Goal: Transaction & Acquisition: Download file/media

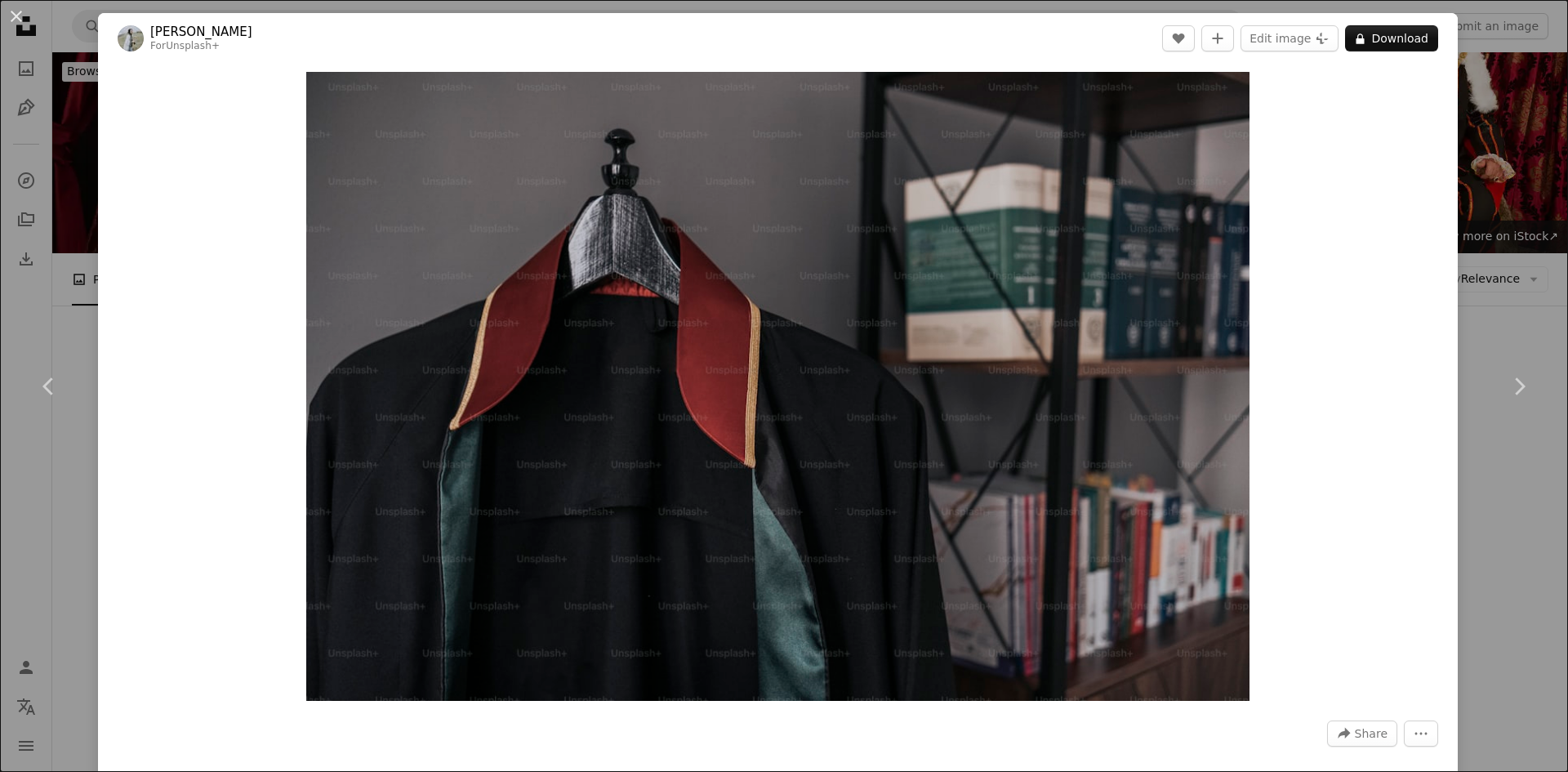
scroll to position [2747, 0]
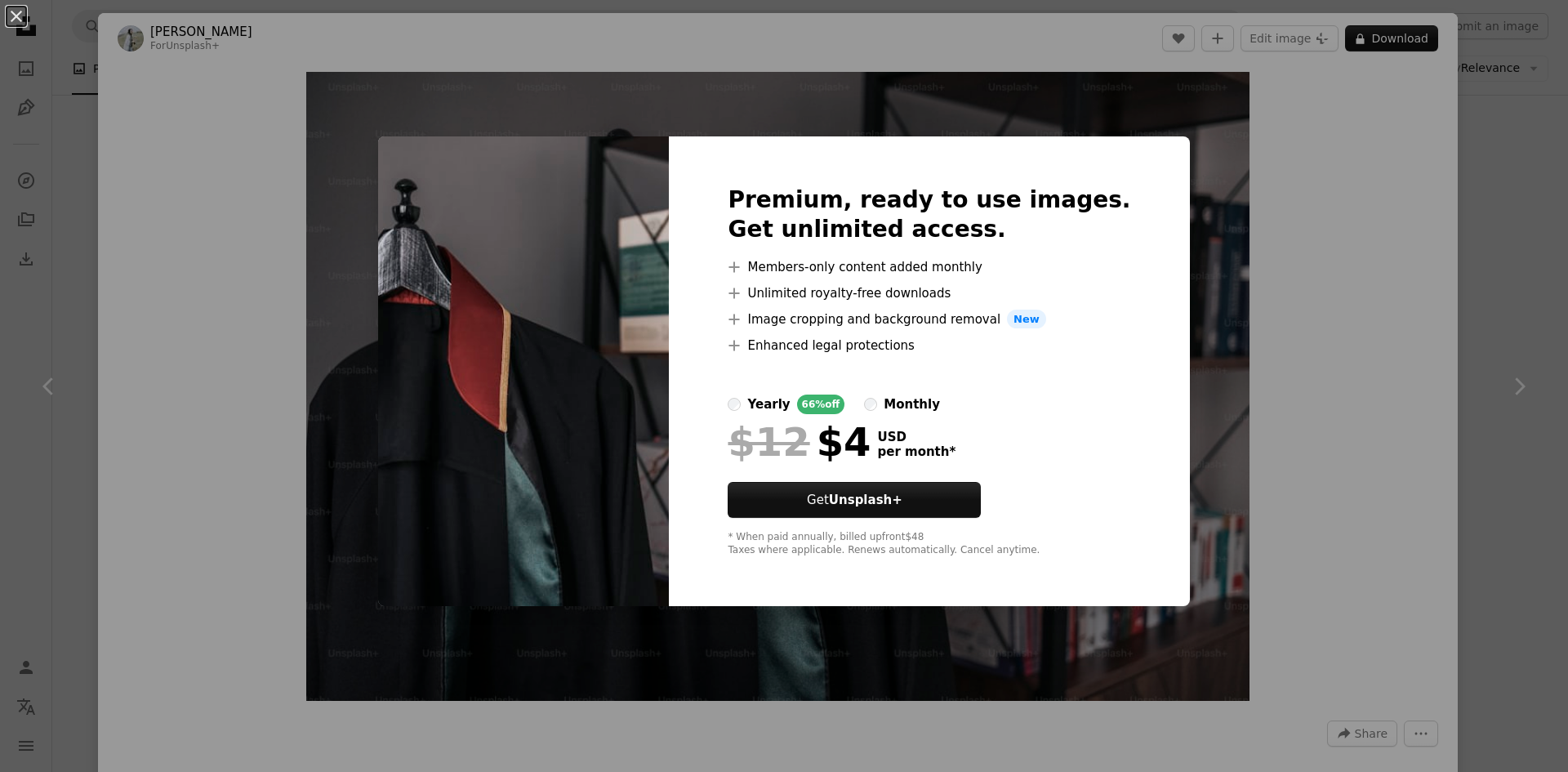
click at [1317, 267] on div "An X shape Premium, ready to use images. Get unlimited access. A plus sign Memb…" at bounding box center [784, 386] width 1568 height 772
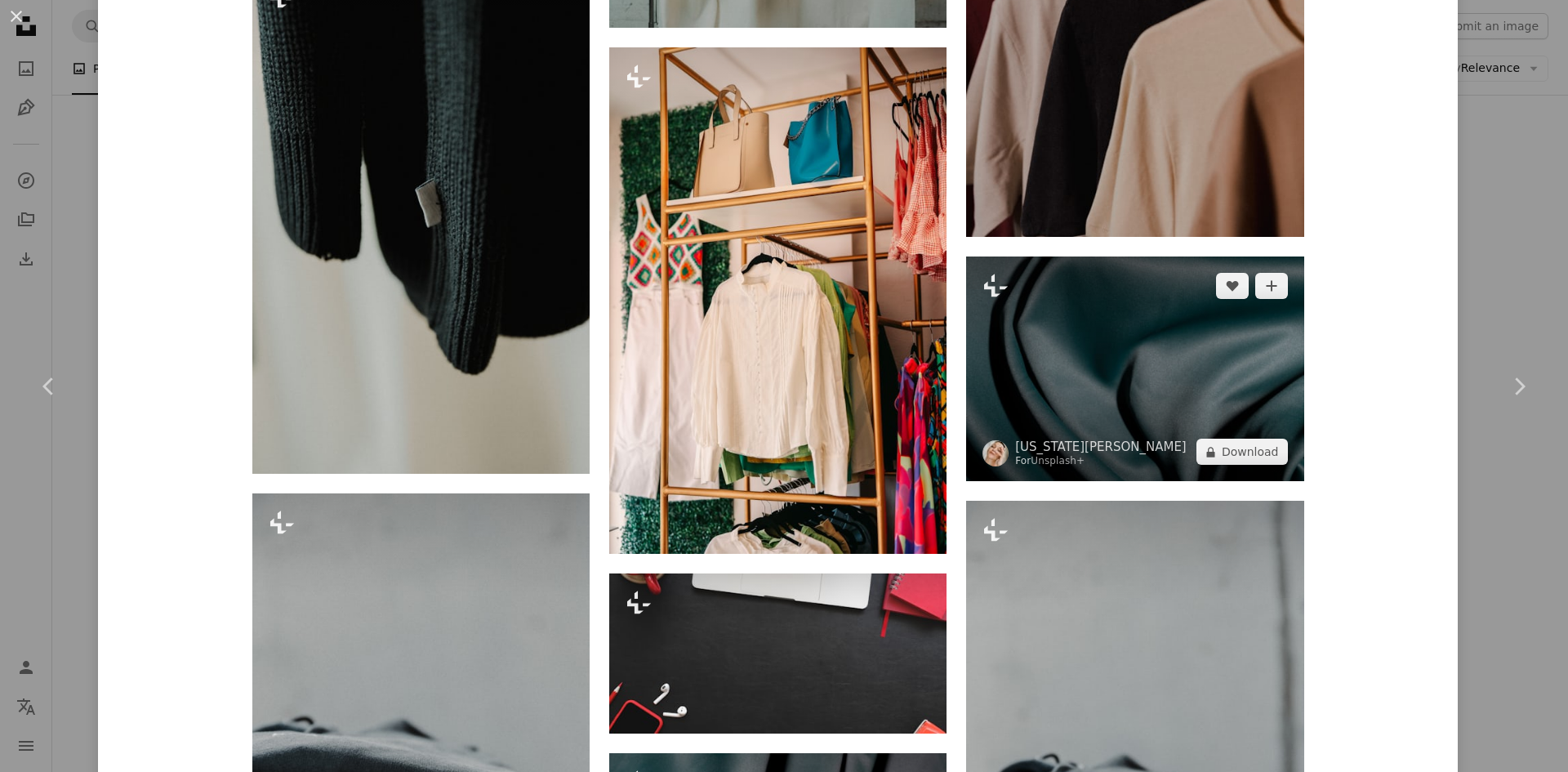
scroll to position [4855, 0]
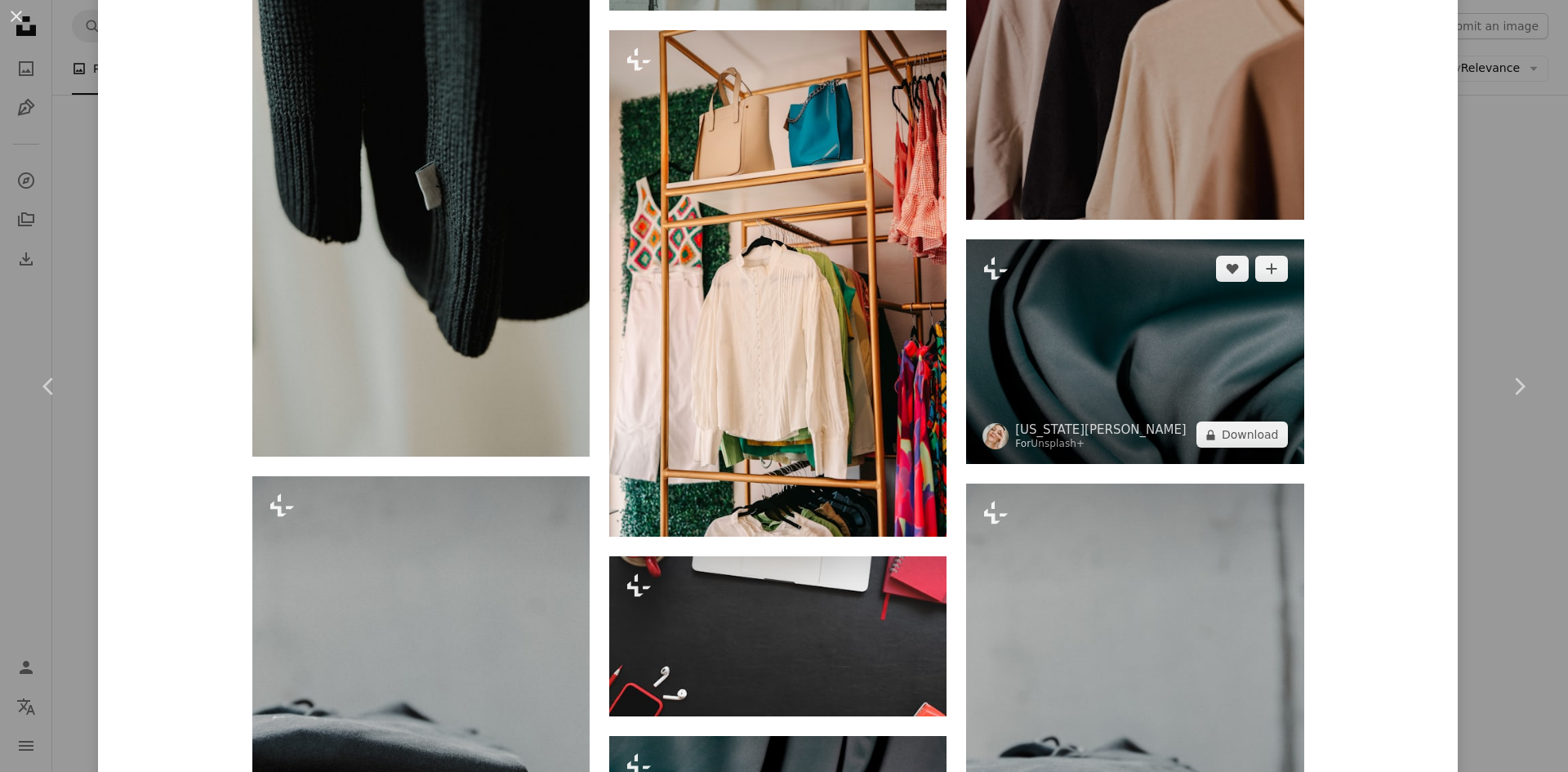
click at [1094, 363] on img at bounding box center [1134, 351] width 337 height 224
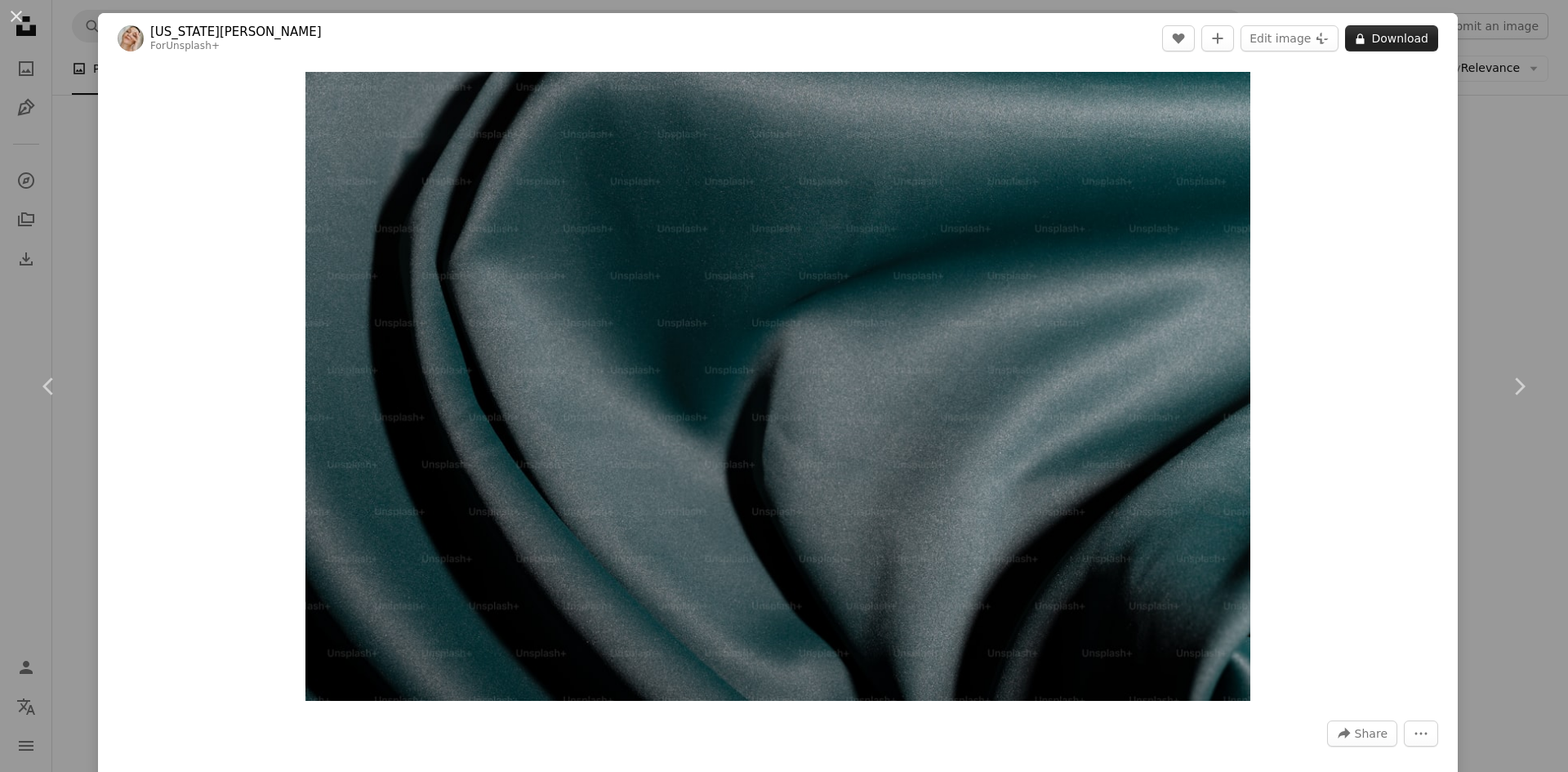
click at [1374, 41] on button "A lock Download" at bounding box center [1391, 38] width 93 height 26
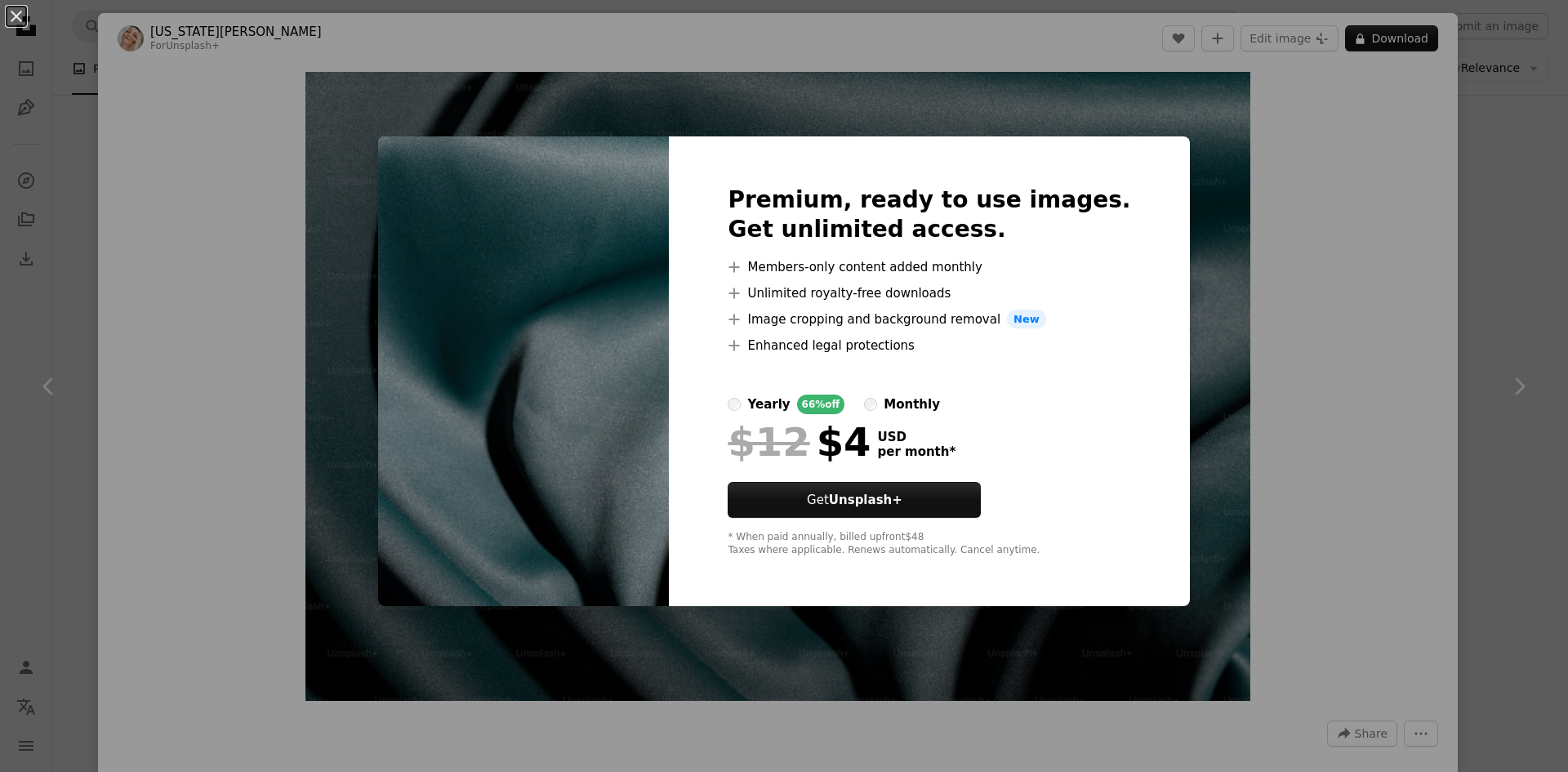
click at [1503, 146] on div "An X shape Premium, ready to use images. Get unlimited access. A plus sign Memb…" at bounding box center [784, 386] width 1568 height 772
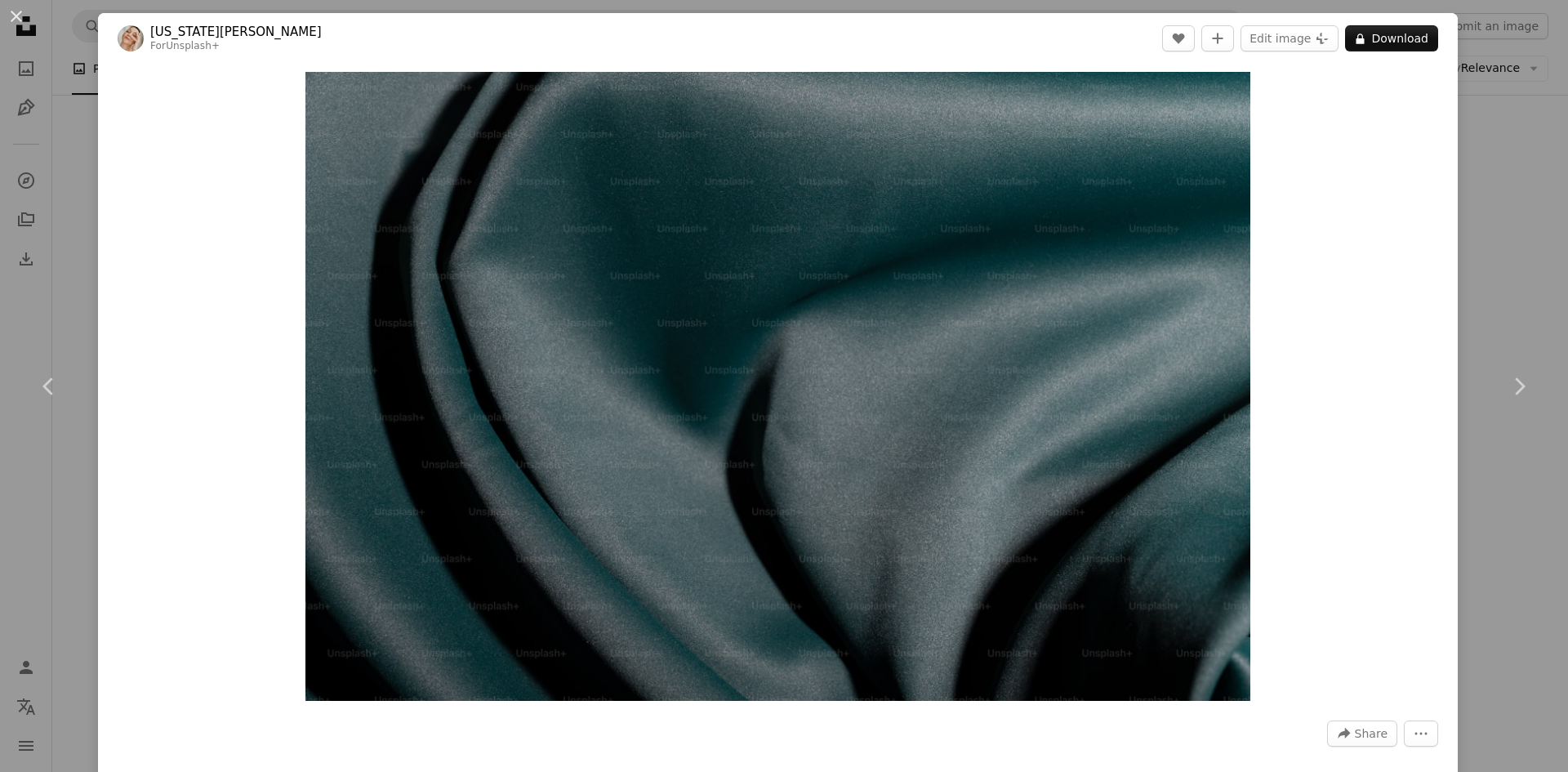
click at [1481, 162] on div "An X shape Chevron left Chevron right [US_STATE][PERSON_NAME] For Unsplash+ A h…" at bounding box center [784, 386] width 1568 height 772
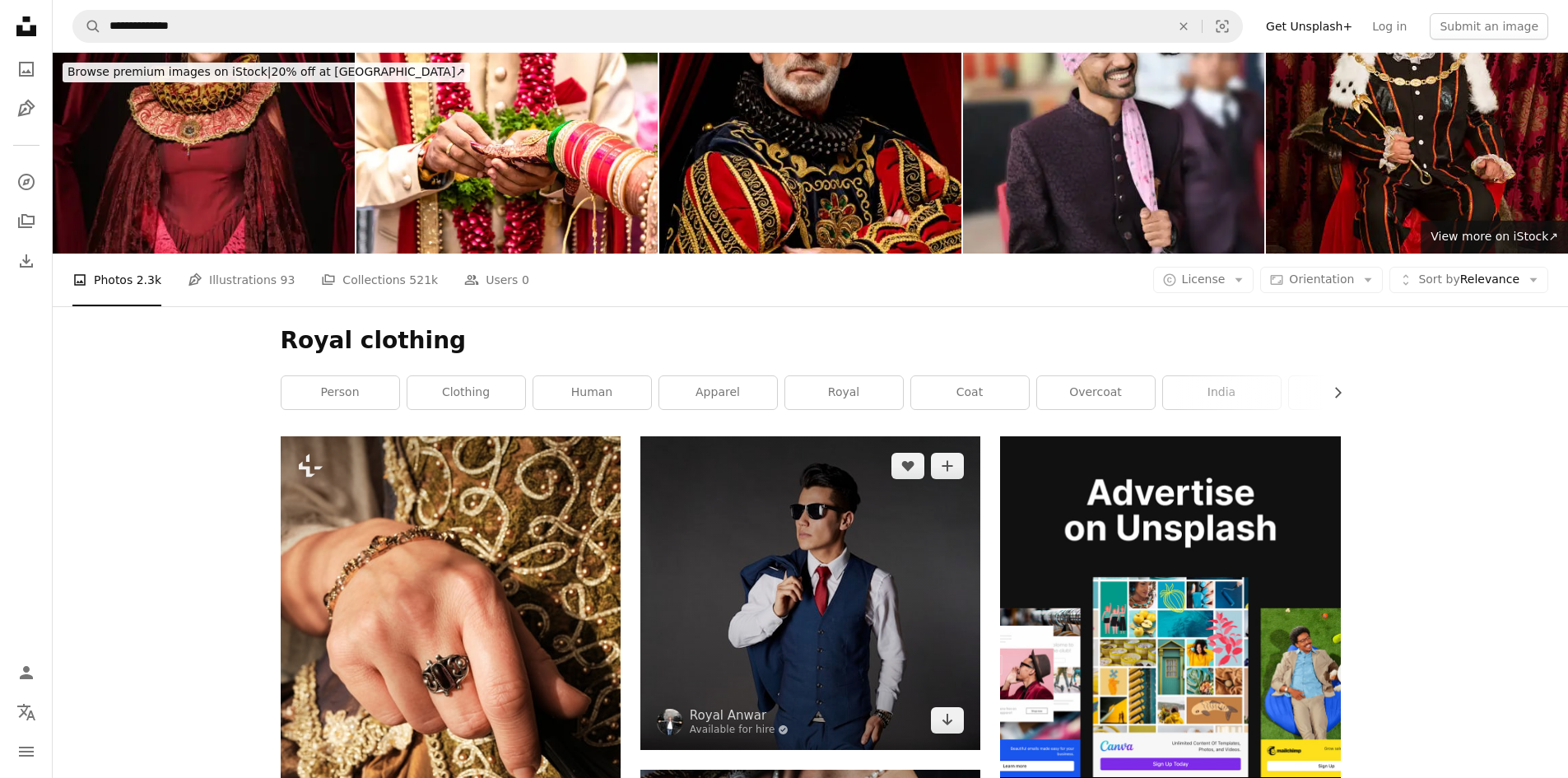
click at [818, 436] on img at bounding box center [810, 593] width 340 height 313
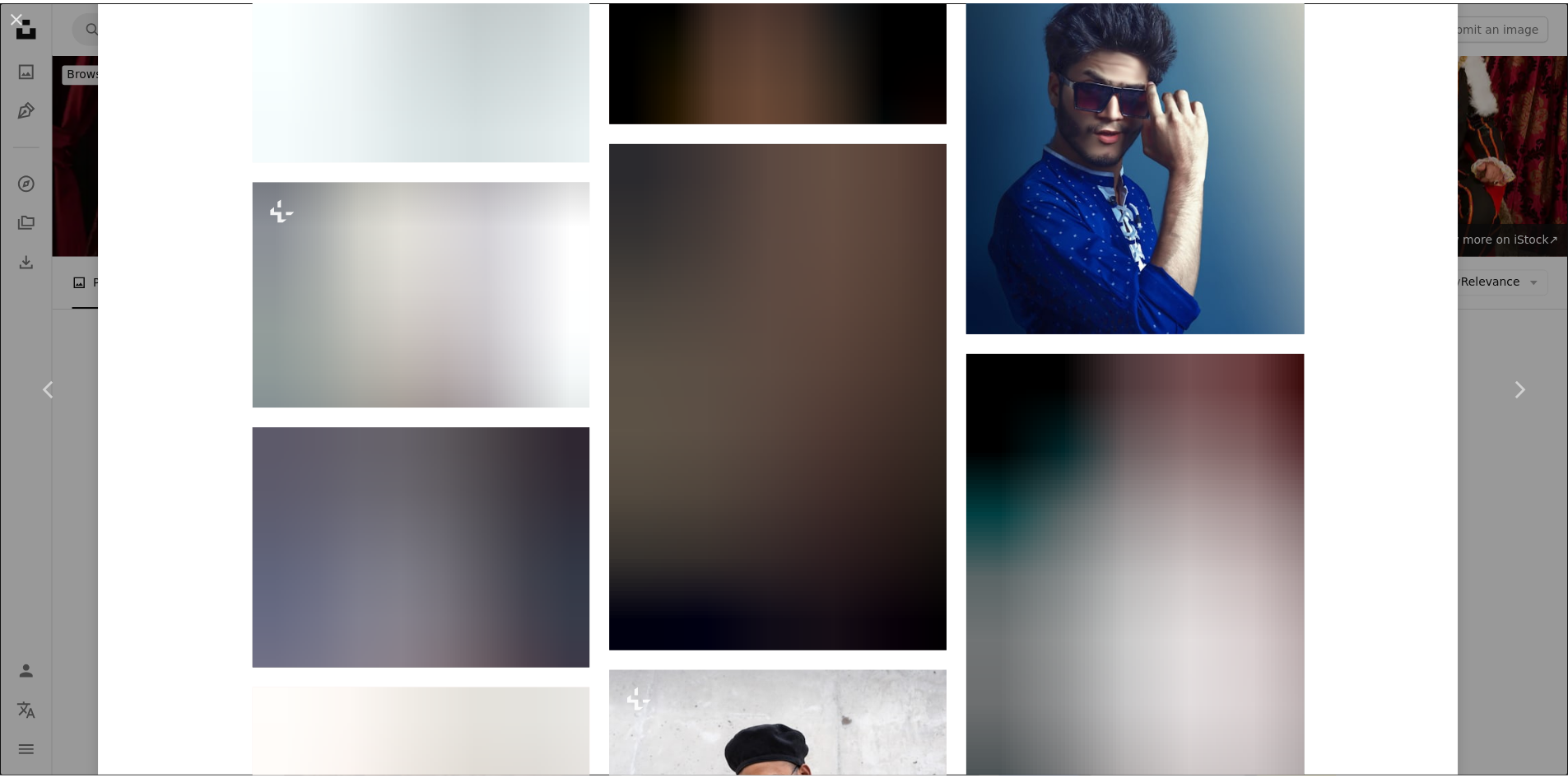
scroll to position [6247, 0]
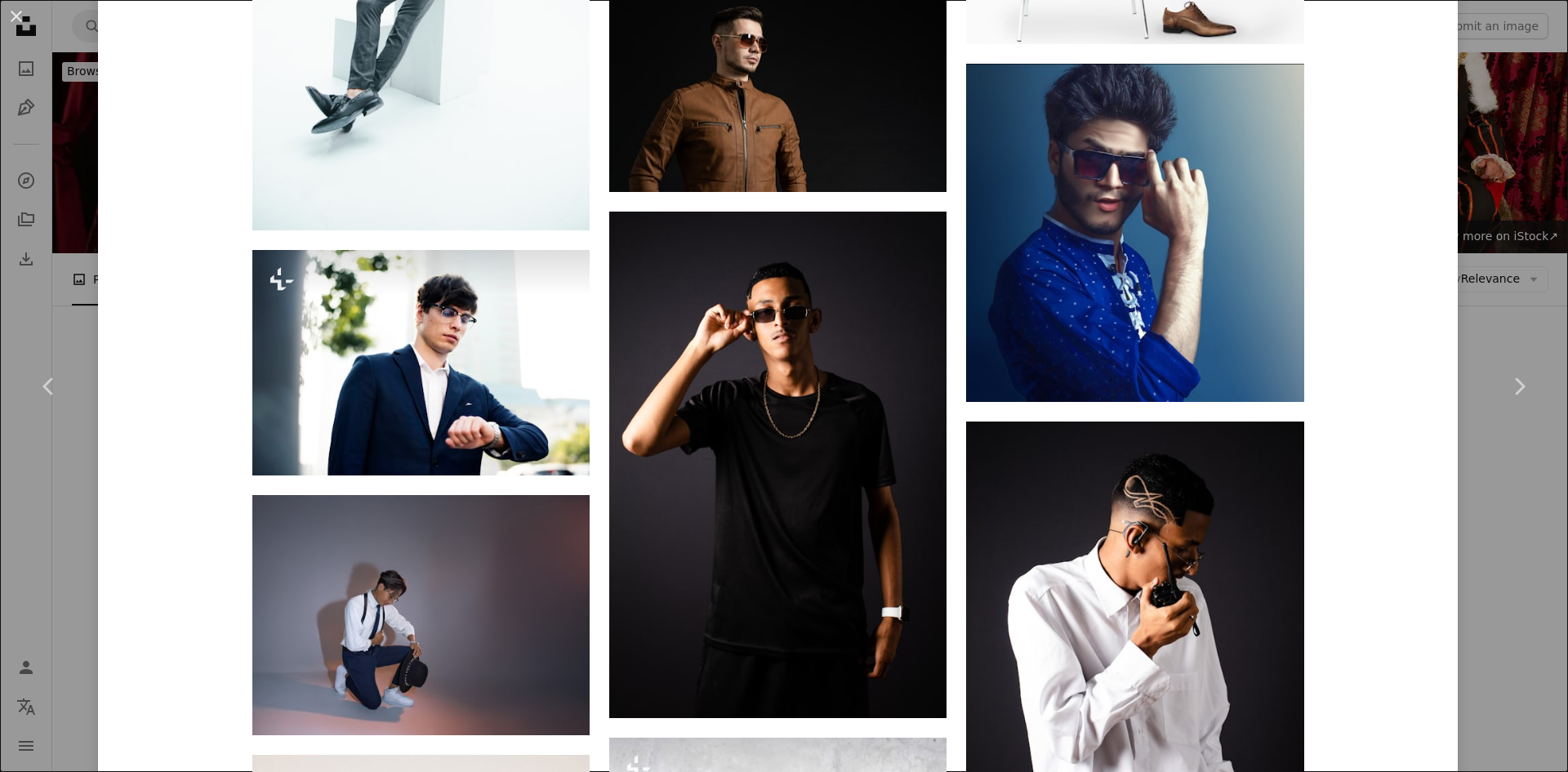
click at [1469, 130] on div "An X shape Chevron left Chevron right Royal Anwar Available for hire A checkmar…" at bounding box center [784, 386] width 1568 height 772
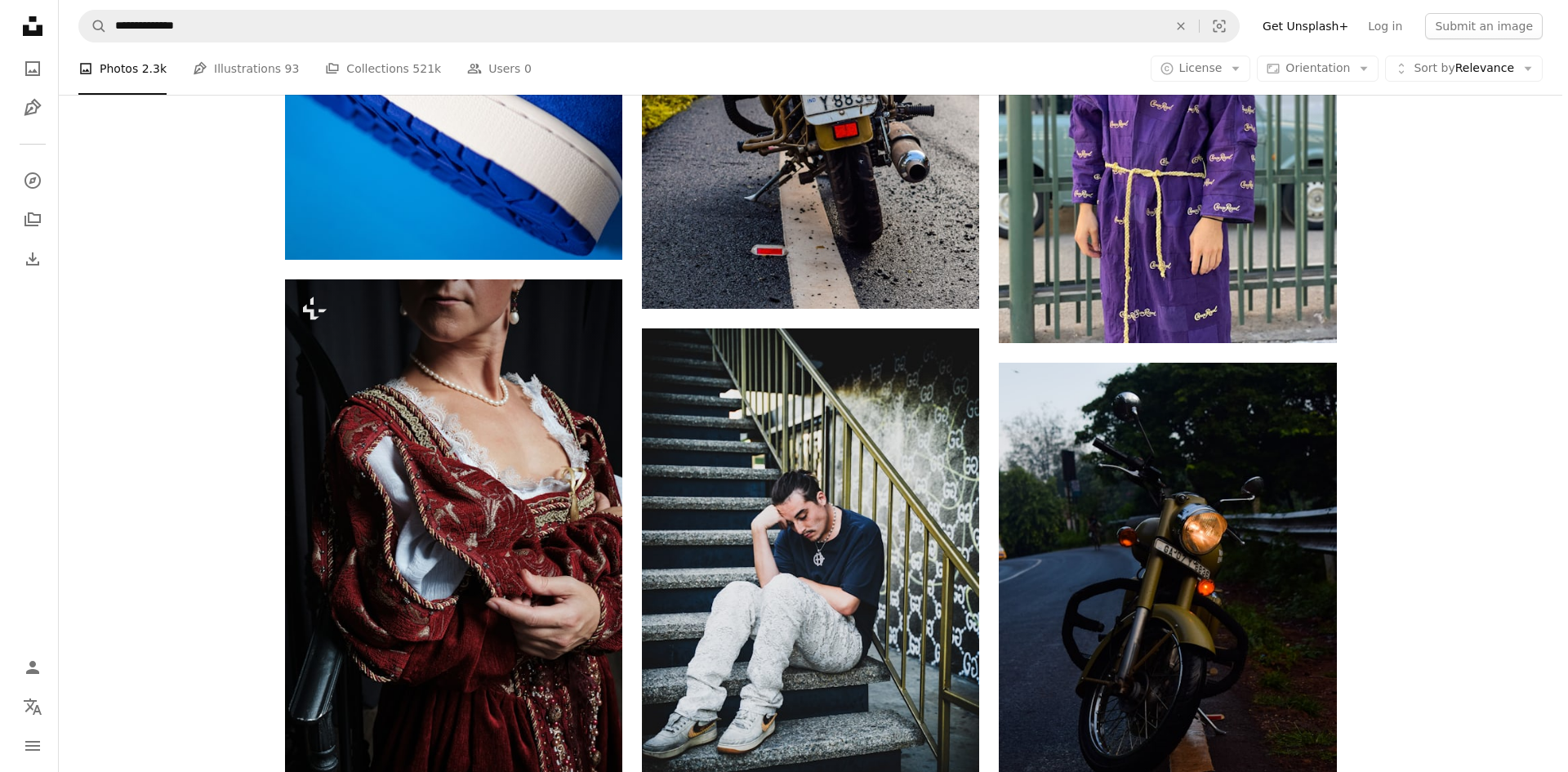
scroll to position [1804, 0]
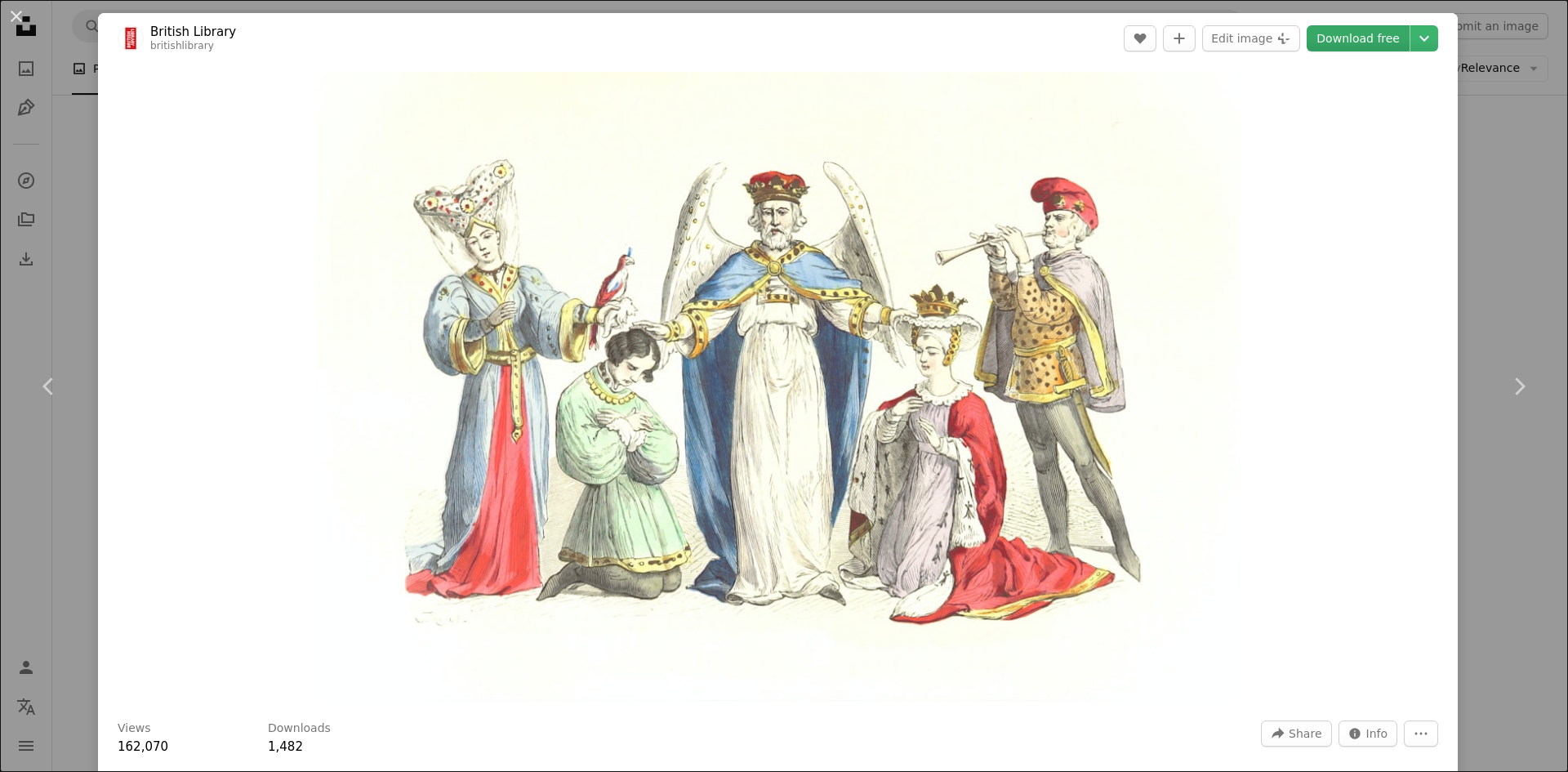
click at [1354, 40] on link "Download free" at bounding box center [1358, 38] width 103 height 26
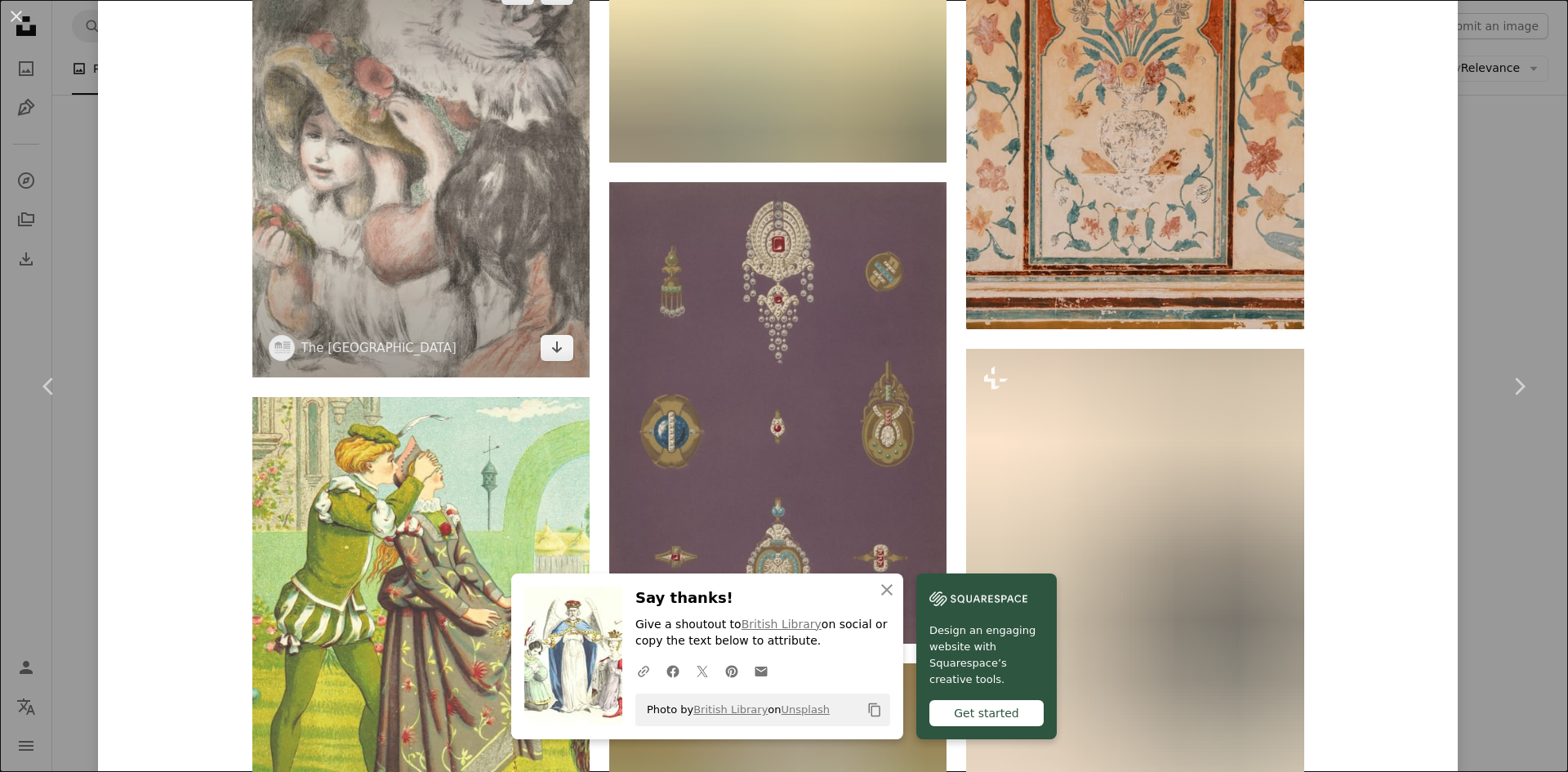
scroll to position [2948, 0]
